Goal: Check status: Check status

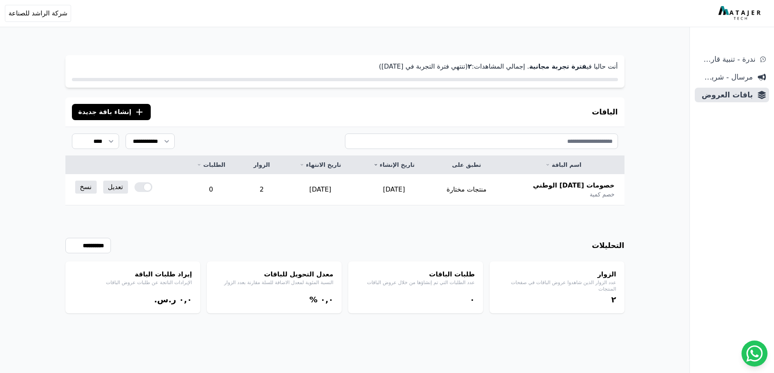
select select "****"
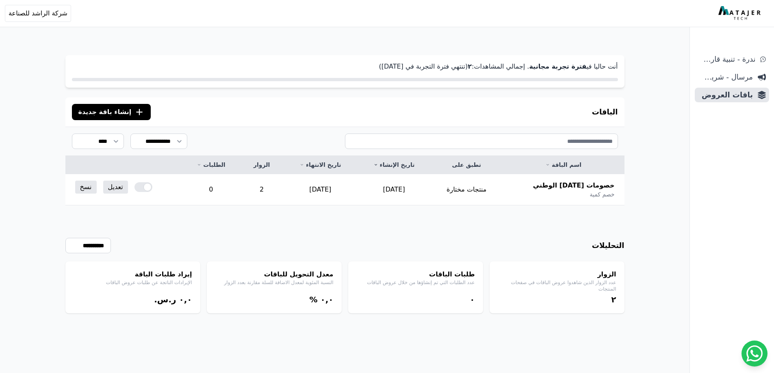
scroll to position [39, 0]
select select "****"
